Goal: Task Accomplishment & Management: Manage account settings

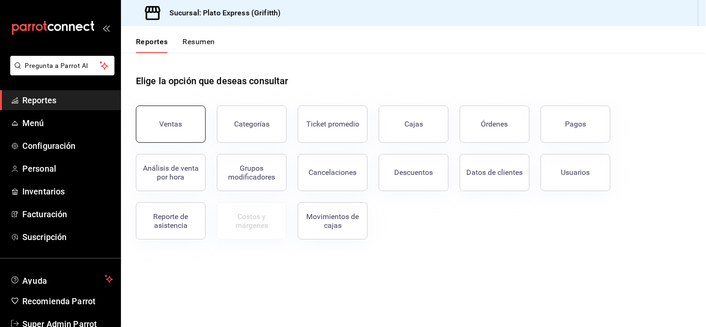
click at [185, 134] on button "Ventas" at bounding box center [171, 124] width 70 height 37
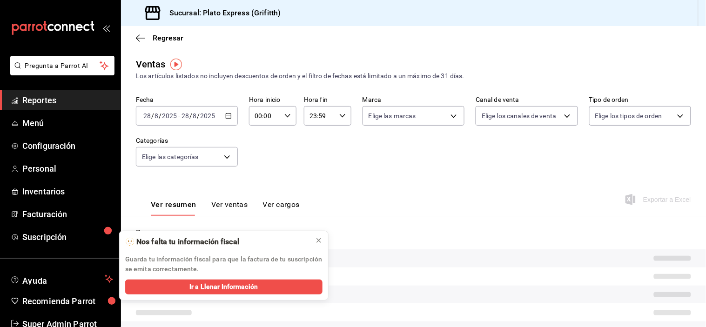
type input "09:40"
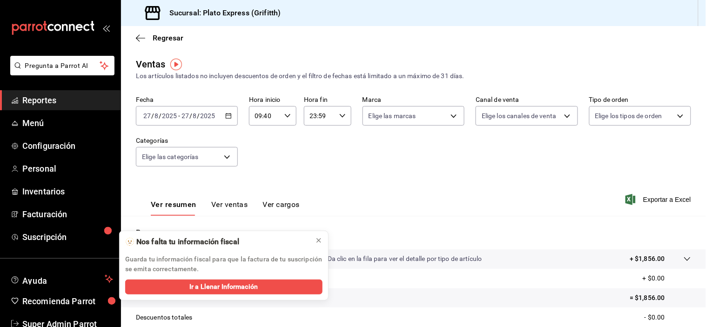
click at [291, 116] on div "09:40 Hora inicio" at bounding box center [273, 116] width 48 height 20
click at [282, 111] on span "40" at bounding box center [283, 107] width 8 height 7
click at [320, 238] on icon at bounding box center [318, 240] width 7 height 7
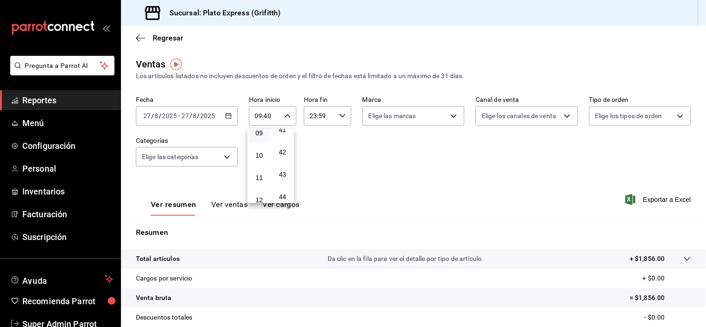
click at [238, 211] on div at bounding box center [353, 163] width 706 height 327
click at [234, 206] on button "Ver ventas" at bounding box center [229, 208] width 37 height 16
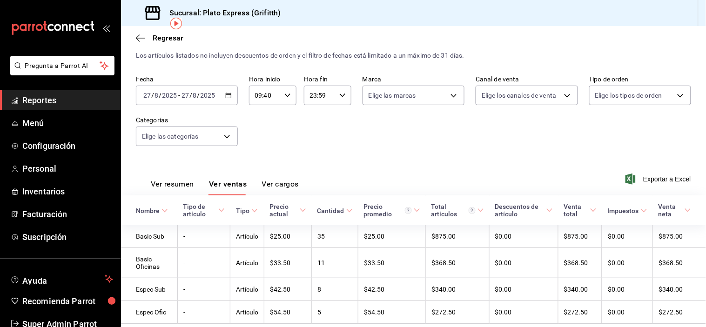
scroll to position [41, 0]
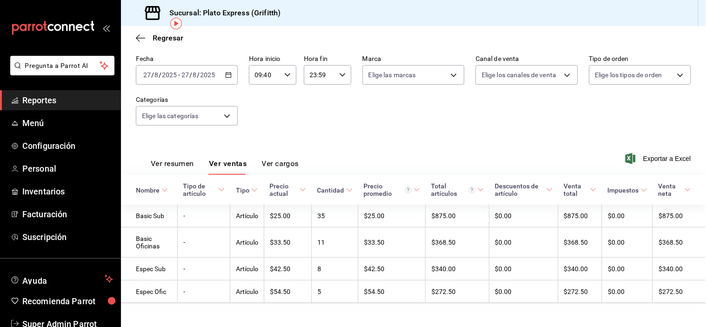
click at [227, 82] on div "[DATE] [DATE] - [DATE] [DATE]" at bounding box center [187, 75] width 102 height 20
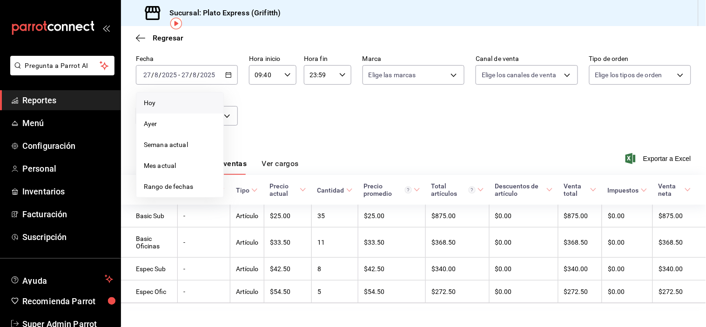
click at [199, 99] on span "Hoy" at bounding box center [180, 103] width 72 height 10
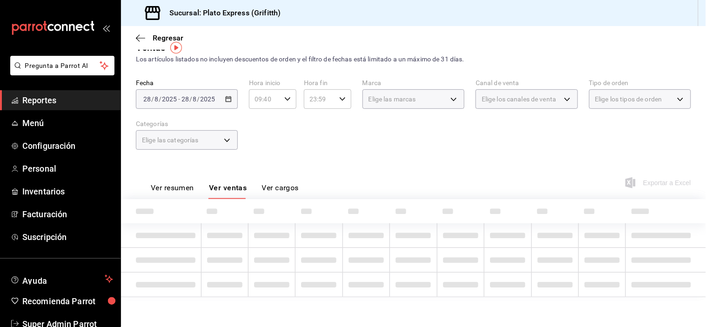
scroll to position [41, 0]
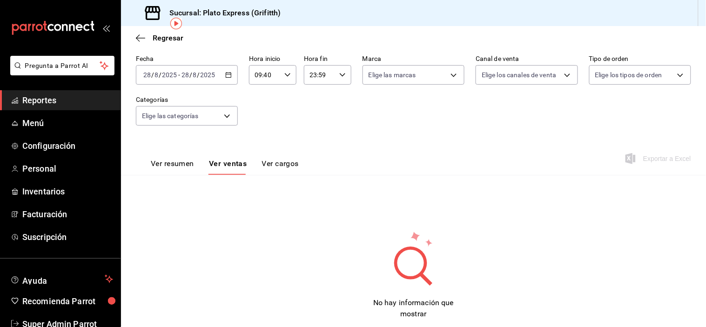
click at [288, 75] on icon "button" at bounding box center [288, 75] width 7 height 7
click at [264, 99] on div "00 01 02 03 04 05 06 07 08 09 10 11 12 13 14 15 16 17 18 19 20 21 22 23" at bounding box center [259, 125] width 23 height 75
click at [264, 96] on button "06" at bounding box center [260, 86] width 20 height 19
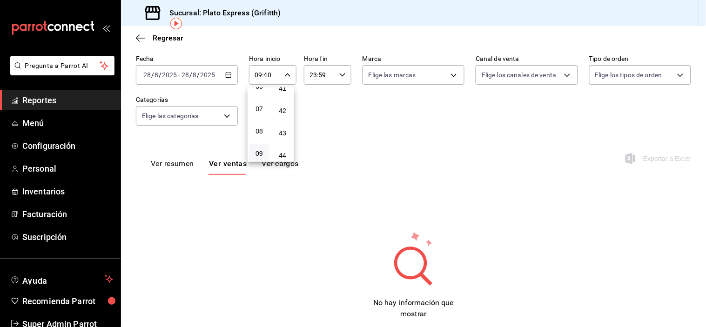
type input "06:40"
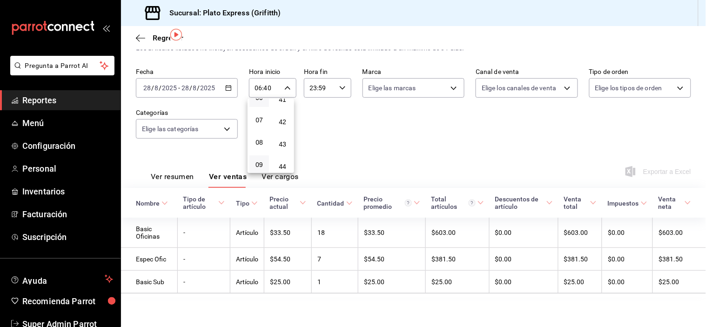
scroll to position [30, 0]
click at [177, 160] on div at bounding box center [353, 163] width 706 height 327
click at [173, 178] on button "Ver resumen" at bounding box center [172, 180] width 43 height 16
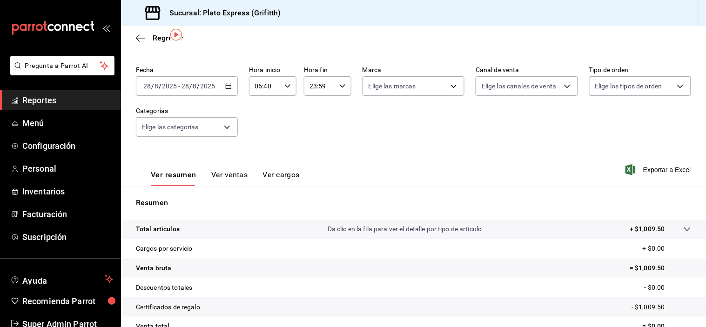
click at [225, 87] on icon "button" at bounding box center [228, 86] width 7 height 7
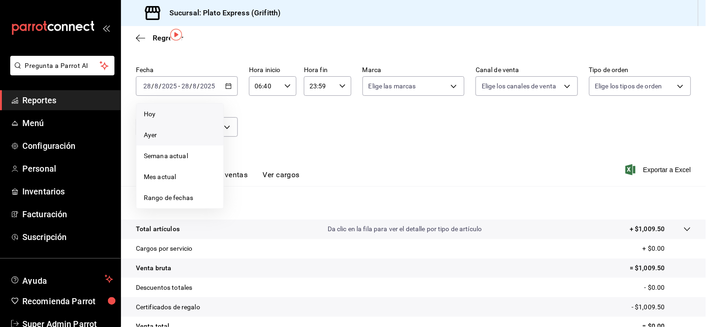
click at [176, 130] on span "Ayer" at bounding box center [180, 135] width 72 height 10
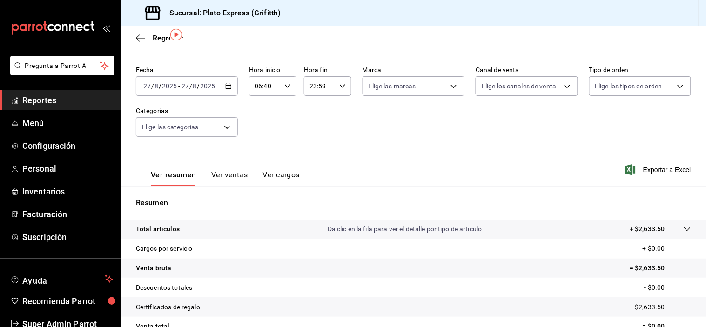
click at [280, 91] on div "06:40 Hora inicio" at bounding box center [273, 86] width 48 height 20
click at [263, 142] on div "00 01 02 03 04 05 06 07 08 09 10 11 12 13 14 15 16 17 18 19 20 21 22 23" at bounding box center [259, 136] width 23 height 75
click at [263, 135] on span "09" at bounding box center [259, 130] width 8 height 7
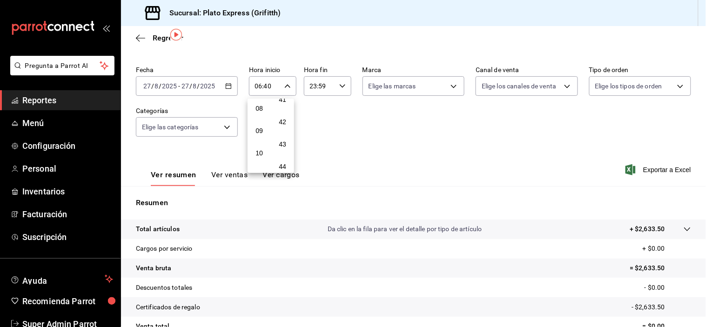
type input "09:40"
click at [228, 87] on div at bounding box center [353, 163] width 706 height 327
click at [228, 87] on icon "button" at bounding box center [228, 86] width 7 height 7
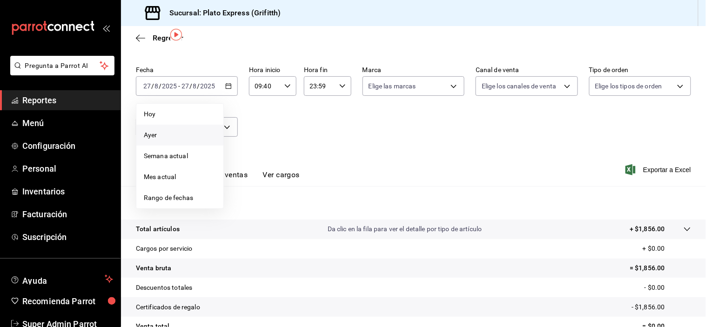
drag, startPoint x: 194, startPoint y: 113, endPoint x: 257, endPoint y: 79, distance: 71.3
click at [194, 113] on span "Hoy" at bounding box center [180, 114] width 72 height 10
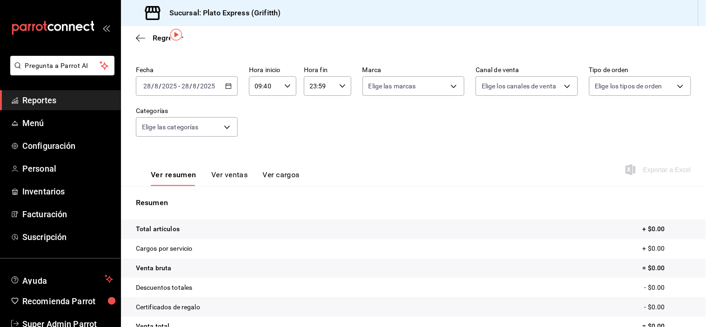
click at [287, 85] on icon "button" at bounding box center [288, 86] width 7 height 7
click at [261, 107] on span "09" at bounding box center [259, 102] width 8 height 7
click at [261, 109] on button "07" at bounding box center [260, 99] width 20 height 19
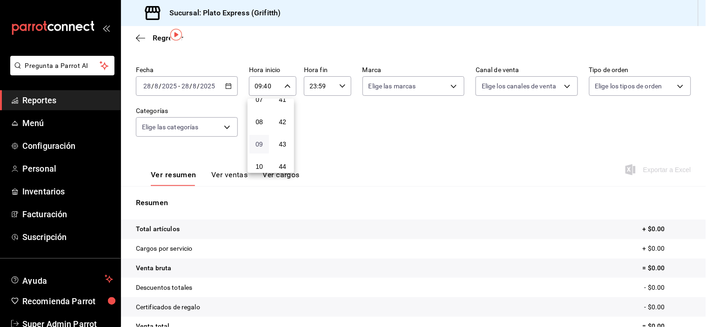
type input "07:40"
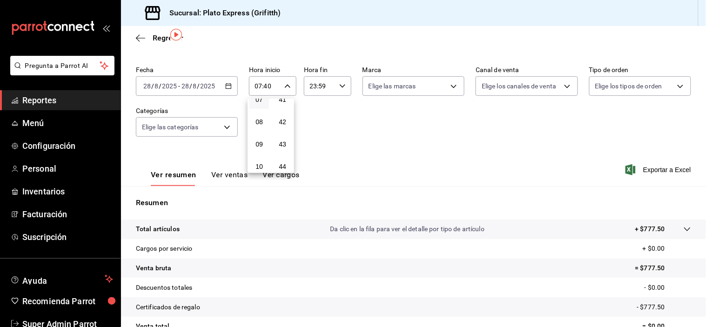
click at [226, 176] on div at bounding box center [353, 163] width 706 height 327
click at [226, 177] on button "Ver ventas" at bounding box center [229, 178] width 37 height 16
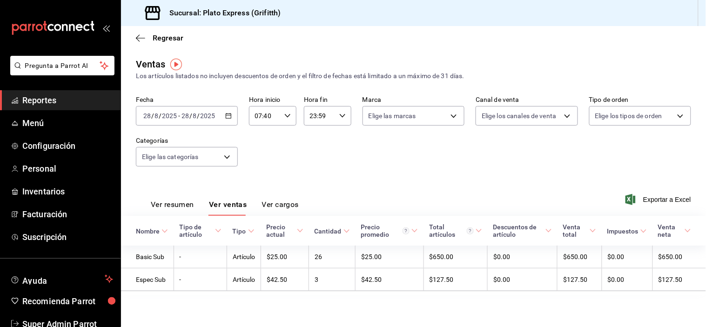
click at [178, 208] on button "Ver resumen" at bounding box center [172, 208] width 43 height 16
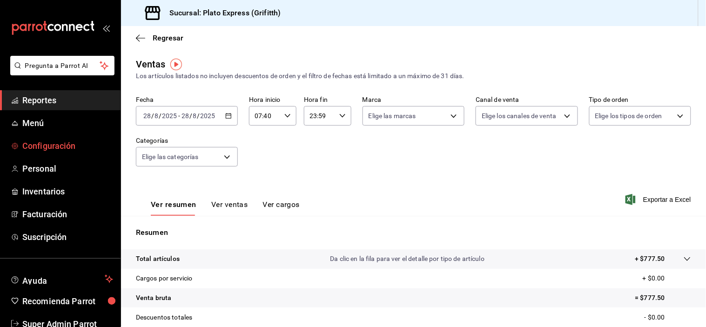
click at [56, 148] on span "Configuración" at bounding box center [67, 146] width 91 height 13
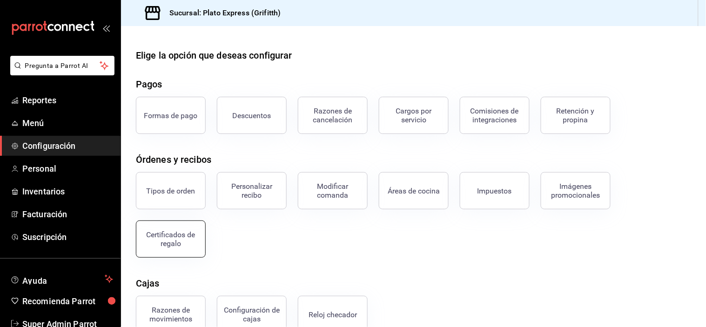
click at [147, 250] on button "Certificados de regalo" at bounding box center [171, 239] width 70 height 37
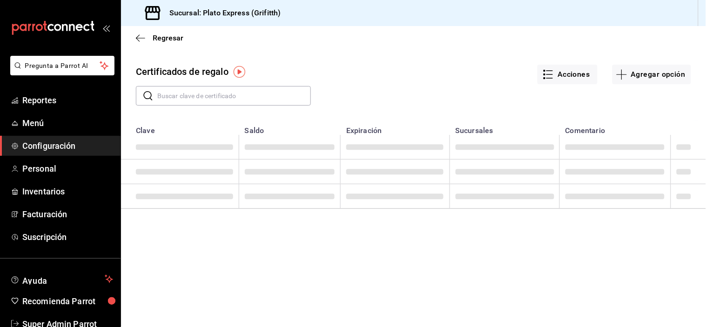
click at [229, 92] on input "text" at bounding box center [234, 96] width 154 height 19
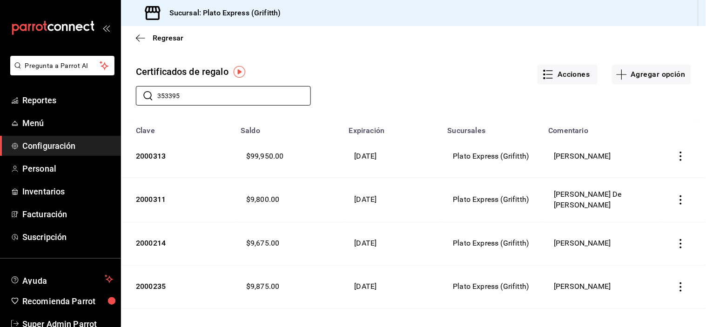
type input "353395"
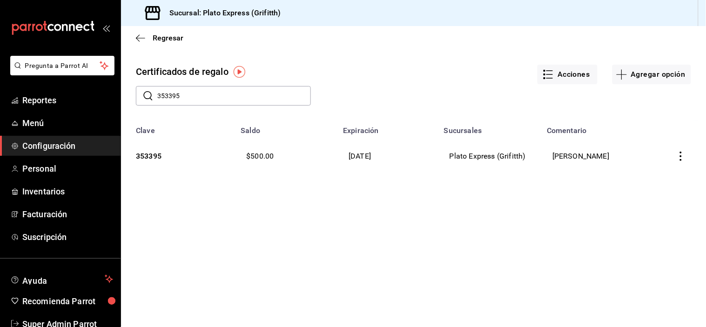
click at [682, 164] on button "button" at bounding box center [681, 156] width 20 height 20
click at [644, 134] on span "Editar" at bounding box center [633, 133] width 30 height 7
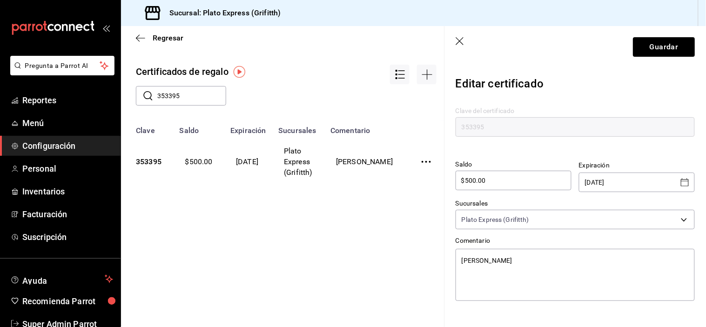
click at [680, 182] on icon "Open calendar" at bounding box center [685, 182] width 11 height 11
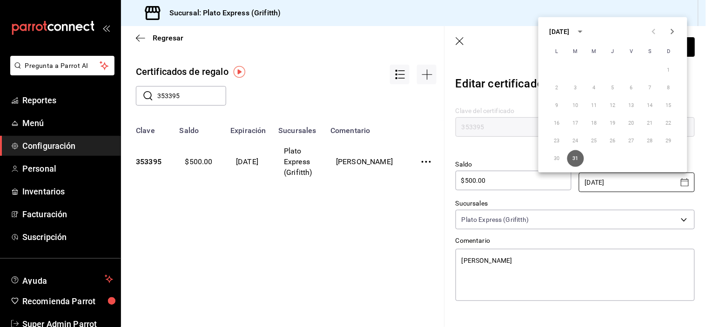
click at [670, 37] on icon "Next month" at bounding box center [672, 31] width 11 height 11
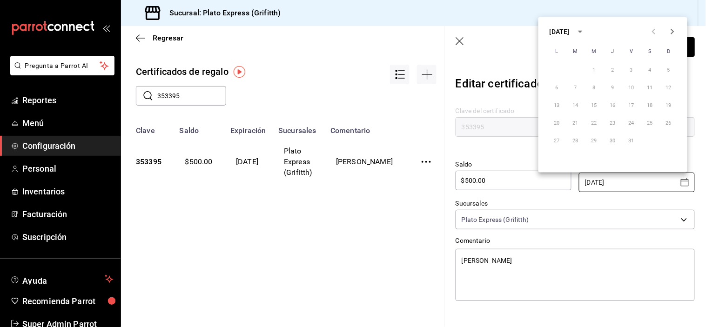
click at [670, 37] on icon "Next month" at bounding box center [672, 31] width 11 height 11
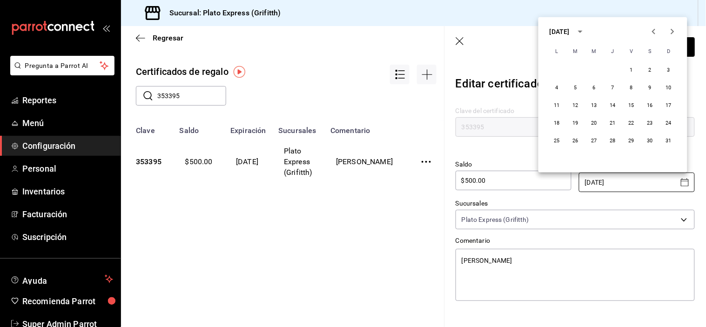
click at [670, 37] on icon "Next month" at bounding box center [672, 31] width 11 height 11
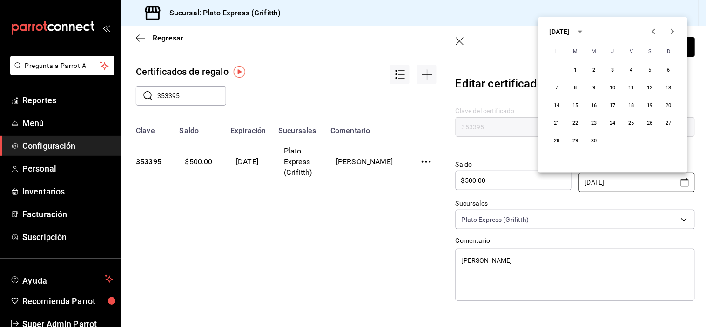
click at [670, 37] on icon "Next month" at bounding box center [672, 31] width 11 height 11
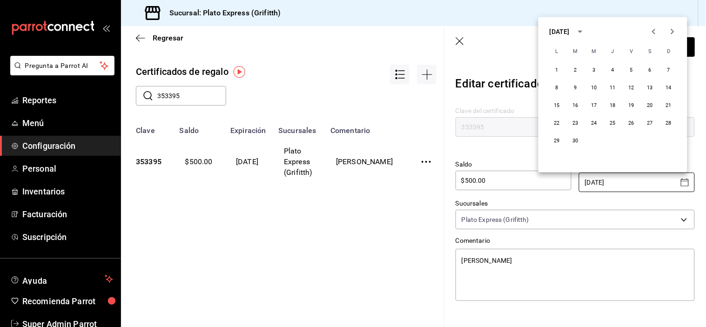
click at [670, 37] on icon "Next month" at bounding box center [672, 31] width 11 height 11
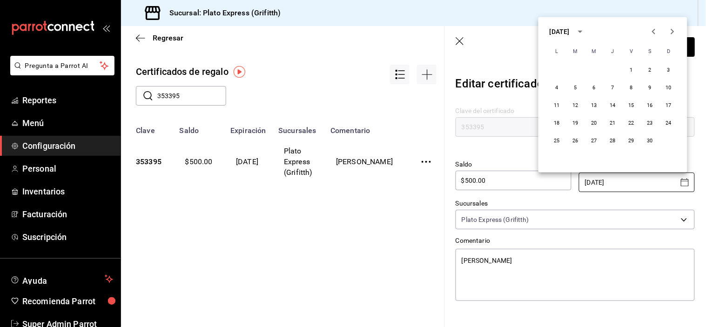
click at [670, 37] on icon "Next month" at bounding box center [672, 31] width 11 height 11
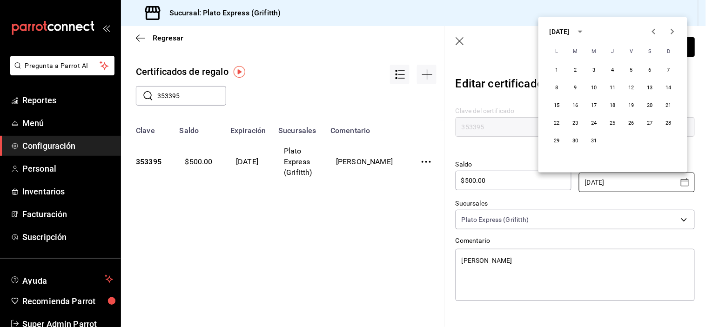
click at [670, 37] on icon "Next month" at bounding box center [672, 31] width 11 height 11
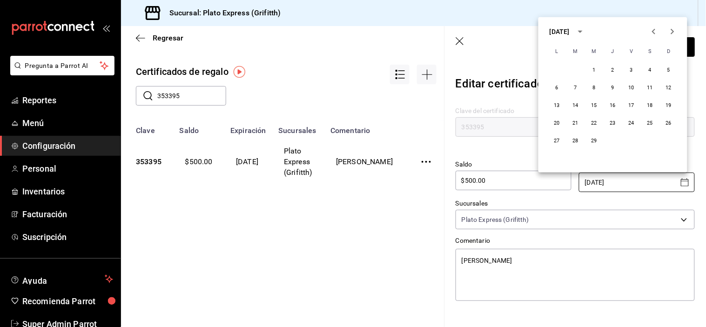
click at [670, 37] on icon "Next month" at bounding box center [672, 31] width 11 height 11
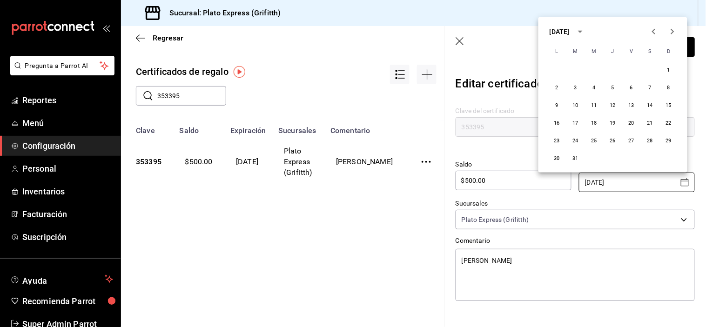
click at [670, 37] on icon "Next month" at bounding box center [672, 31] width 11 height 11
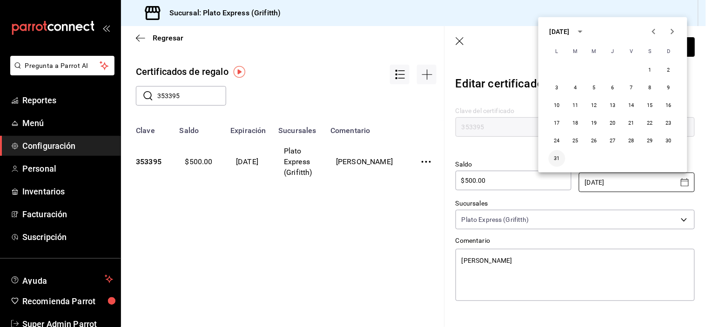
type textarea "x"
click at [553, 159] on button "31" at bounding box center [557, 158] width 17 height 17
type input "[DATE]"
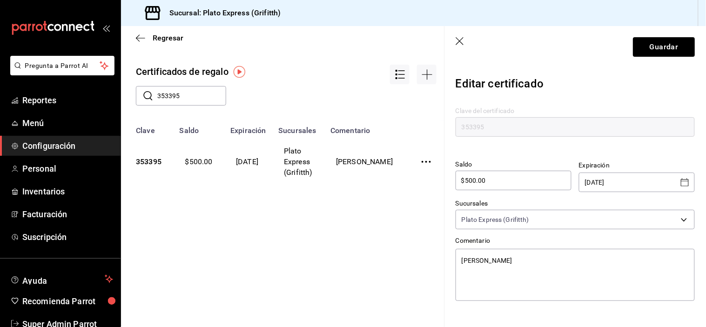
click at [536, 176] on input "$500.00" at bounding box center [514, 180] width 116 height 11
type textarea "x"
type input "$500.0"
type textarea "x"
type input "$500.00"
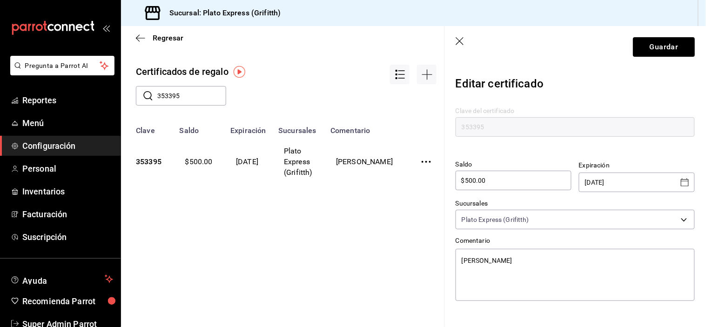
type textarea "x"
type input "$500.00"
type textarea "x"
type input "$500.00"
type textarea "x"
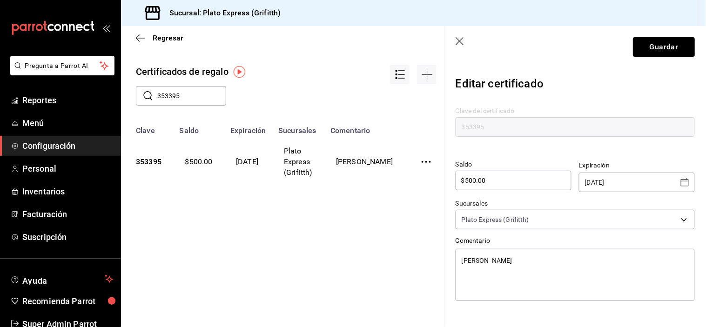
type input "$500.00"
type textarea "x"
type input "$500.00"
type textarea "x"
type input "$500.0"
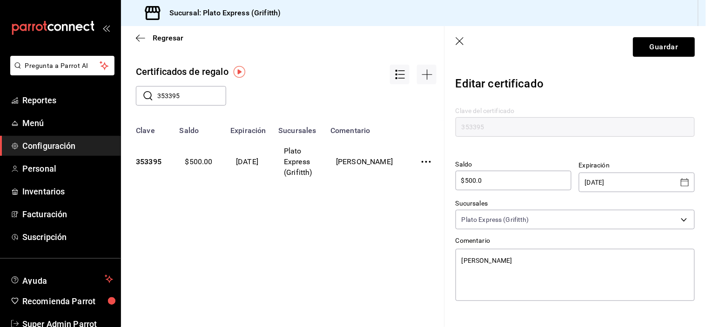
type textarea "x"
type input "$500.00"
type textarea "x"
type input "$500.0"
type textarea "x"
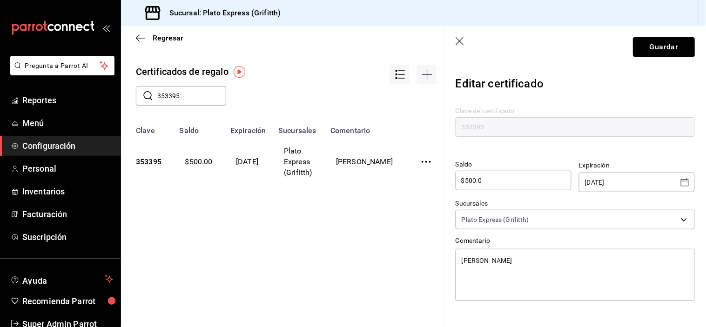
type input "$500."
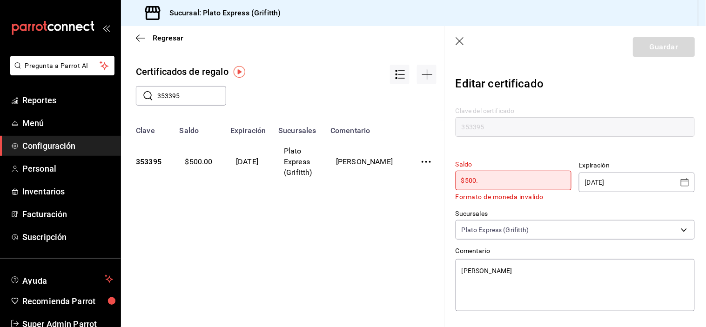
type textarea "x"
type input "$500"
type textarea "x"
type input "$50"
type textarea "x"
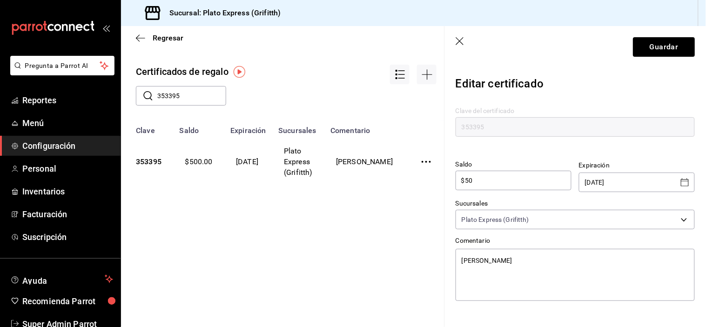
type input "$5"
type textarea "x"
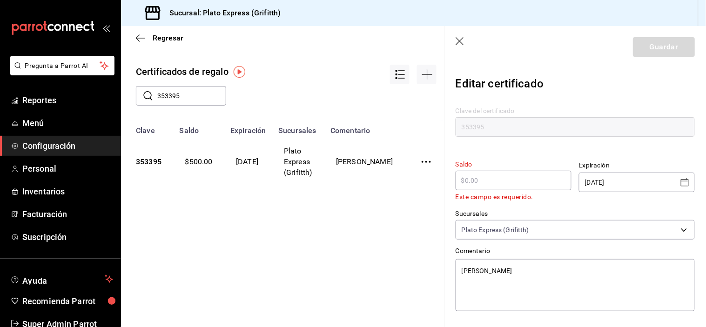
type textarea "x"
type input "$1"
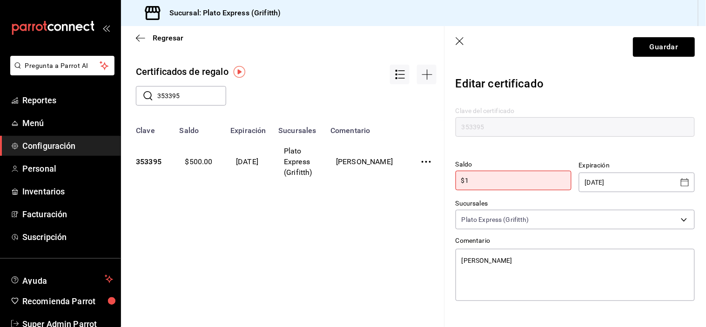
type textarea "x"
type input "$10"
type textarea "x"
type input "$100"
type textarea "x"
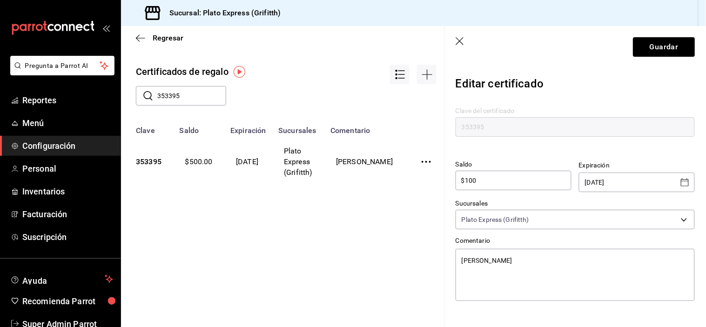
type input "$1,000"
type textarea "x"
type input "$10,000"
type textarea "x"
type input "$100,000"
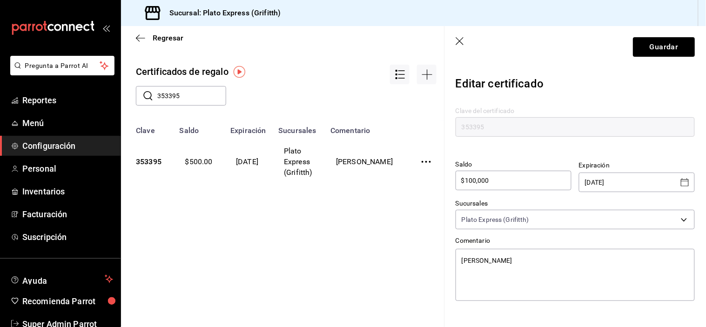
type textarea "x"
type input "$1,000,000"
click at [536, 176] on input "$1,000,000" at bounding box center [514, 180] width 116 height 11
type textarea "x"
type input "$1,000,000"
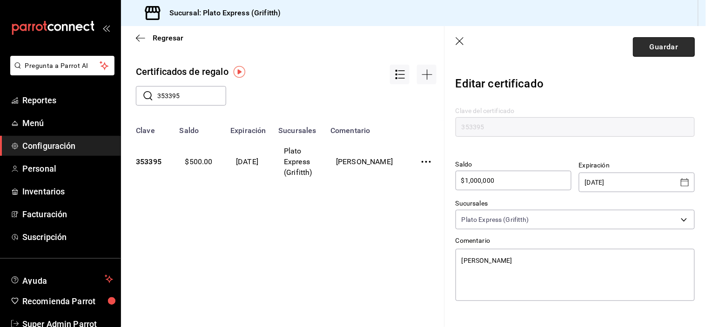
click at [659, 44] on button "Guardar" at bounding box center [664, 47] width 62 height 20
type textarea "x"
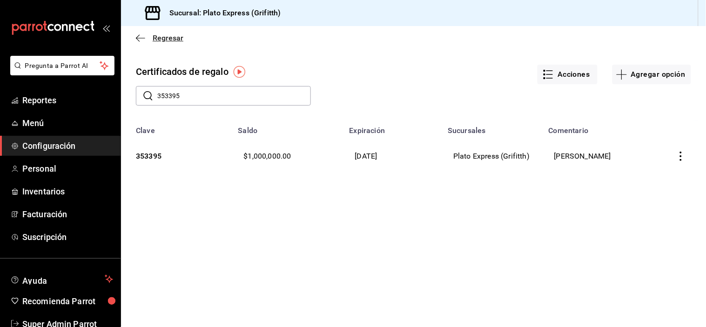
click at [140, 37] on icon "button" at bounding box center [140, 38] width 9 height 8
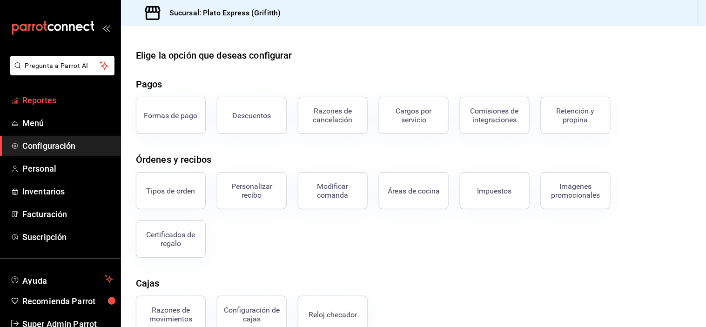
click at [61, 107] on link "Reportes" at bounding box center [60, 100] width 121 height 20
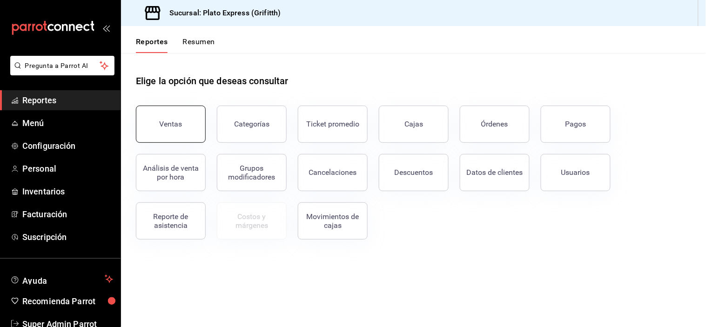
click at [182, 137] on button "Ventas" at bounding box center [171, 124] width 70 height 37
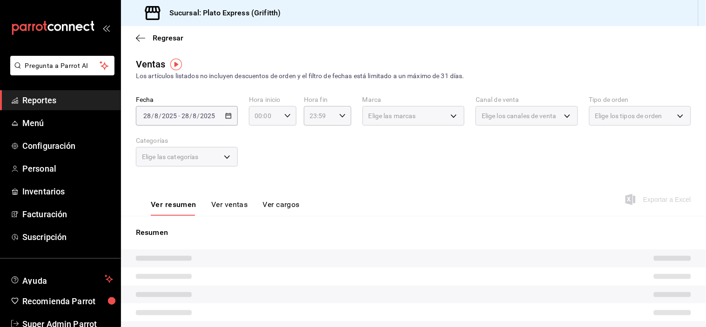
click at [282, 112] on div "00:00 Hora inicio" at bounding box center [273, 116] width 48 height 20
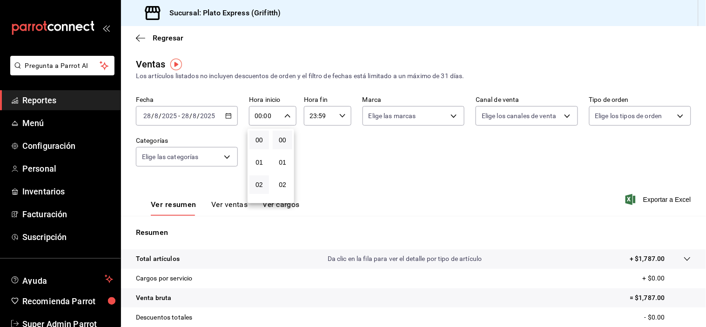
click at [263, 181] on button "02" at bounding box center [260, 185] width 20 height 19
click at [263, 178] on span "08" at bounding box center [259, 173] width 8 height 7
type input "08:00"
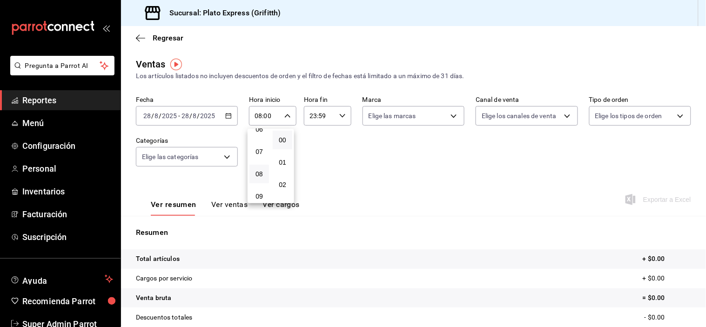
click at [407, 169] on div at bounding box center [353, 163] width 706 height 327
